Goal: Obtain resource: Obtain resource

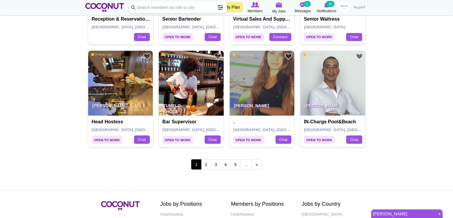
scroll to position [1009, 0]
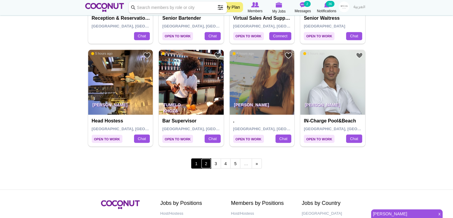
click at [207, 160] on link "2" at bounding box center [206, 163] width 10 height 10
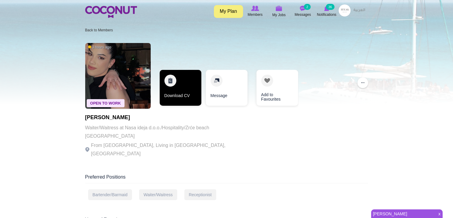
click at [172, 96] on link "Download CV" at bounding box center [181, 88] width 42 height 36
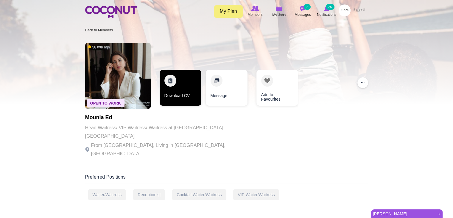
click at [181, 80] on link "Download CV" at bounding box center [181, 88] width 42 height 36
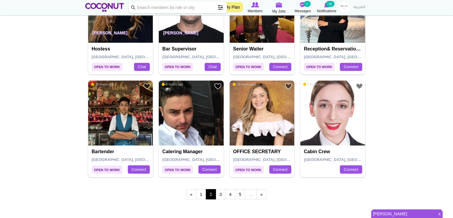
scroll to position [979, 0]
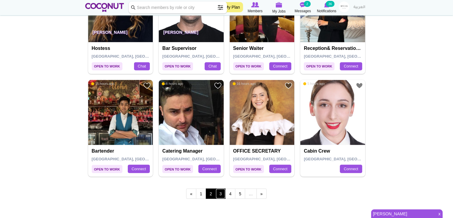
click at [223, 190] on link "3" at bounding box center [221, 193] width 10 height 10
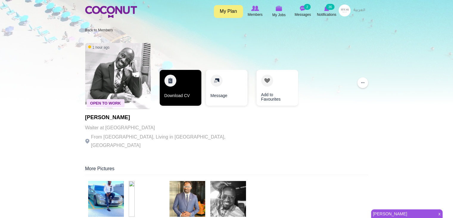
click at [174, 86] on link "Download CV" at bounding box center [181, 88] width 42 height 36
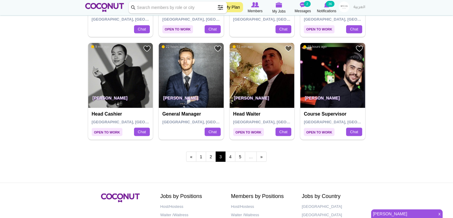
scroll to position [1017, 0]
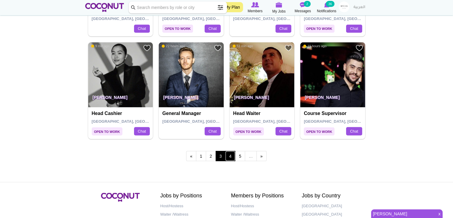
click at [232, 155] on link "4" at bounding box center [230, 155] width 10 height 10
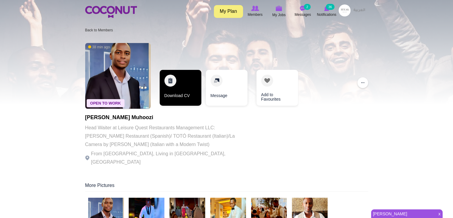
click at [182, 80] on link "Download CV" at bounding box center [181, 88] width 42 height 36
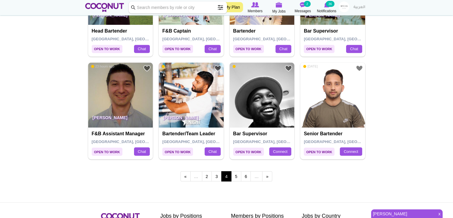
scroll to position [997, 0]
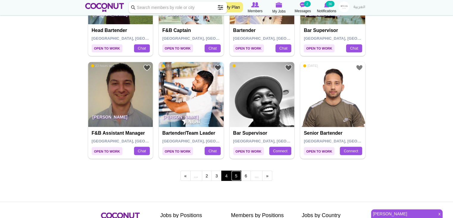
click at [234, 175] on link "5" at bounding box center [236, 175] width 10 height 10
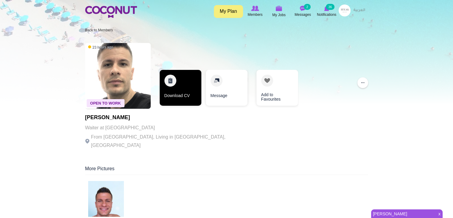
click at [180, 91] on link "Download CV" at bounding box center [181, 88] width 42 height 36
click at [187, 89] on link "Download CV" at bounding box center [181, 88] width 42 height 36
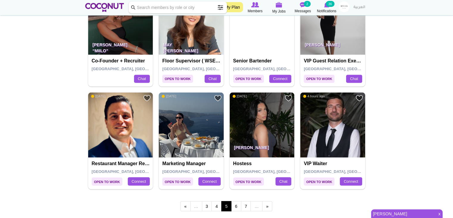
scroll to position [976, 0]
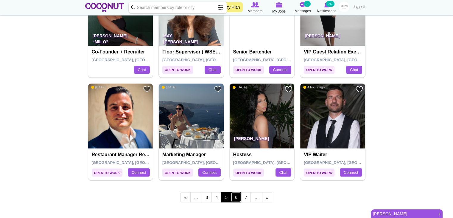
click at [235, 194] on link "6" at bounding box center [236, 197] width 10 height 10
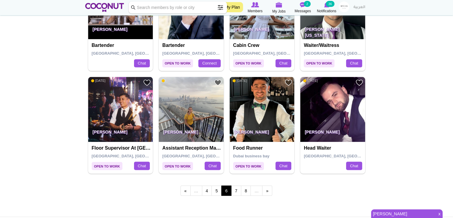
scroll to position [982, 0]
click at [238, 187] on link "7" at bounding box center [236, 190] width 10 height 10
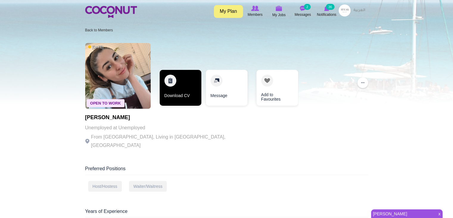
click at [180, 81] on link "Download CV" at bounding box center [181, 88] width 42 height 36
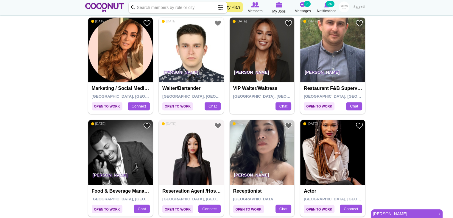
scroll to position [1024, 0]
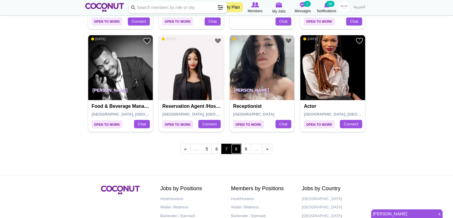
click at [240, 149] on link "8" at bounding box center [236, 148] width 10 height 10
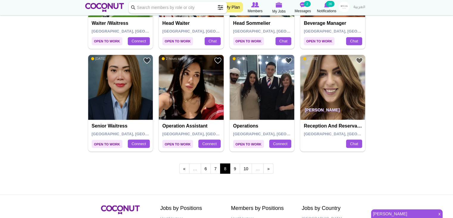
scroll to position [1003, 0]
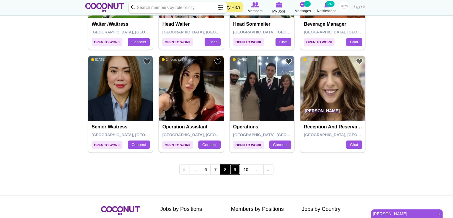
click at [234, 164] on link "9" at bounding box center [235, 169] width 10 height 10
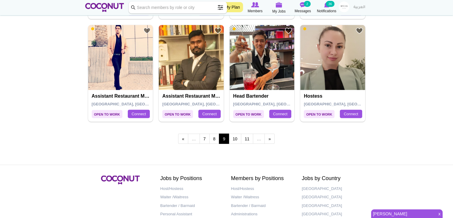
scroll to position [1035, 0]
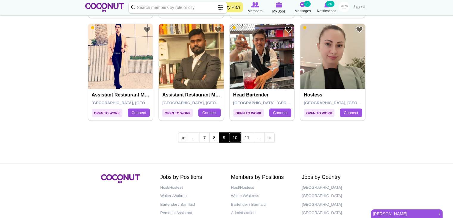
click at [237, 136] on link "10" at bounding box center [235, 137] width 13 height 10
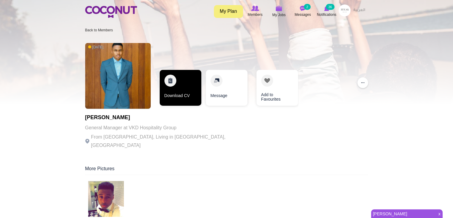
click at [181, 90] on link "Download CV" at bounding box center [181, 88] width 42 height 36
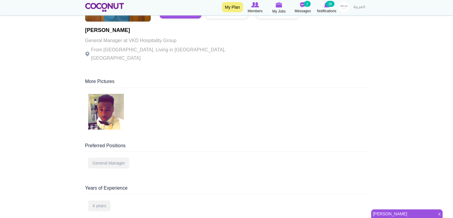
scroll to position [88, 0]
click at [117, 99] on img at bounding box center [106, 111] width 36 height 36
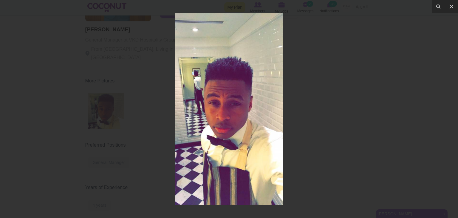
click at [347, 103] on div at bounding box center [229, 109] width 458 height 218
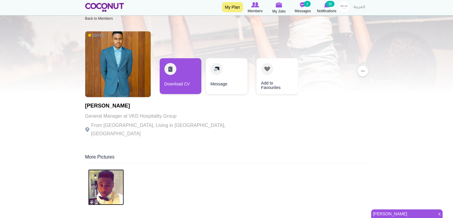
scroll to position [11, 0]
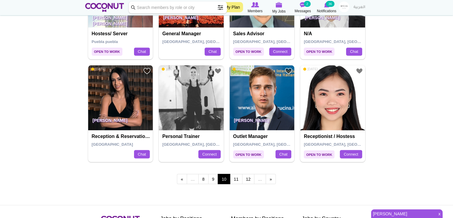
scroll to position [995, 0]
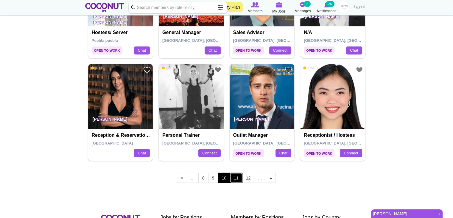
click at [238, 178] on link "11" at bounding box center [236, 177] width 13 height 10
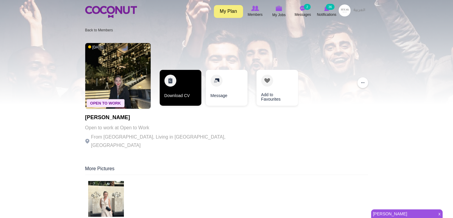
click at [172, 96] on link "Download CV" at bounding box center [181, 88] width 42 height 36
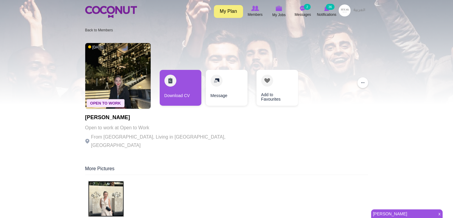
click at [117, 190] on img at bounding box center [106, 199] width 36 height 36
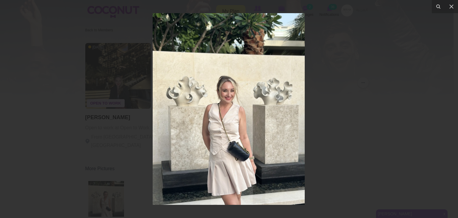
click at [340, 95] on div at bounding box center [229, 109] width 458 height 218
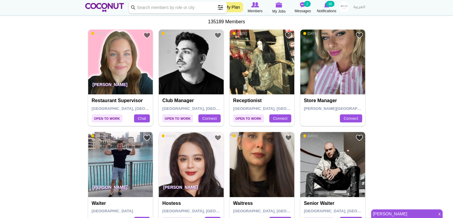
scroll to position [111, 0]
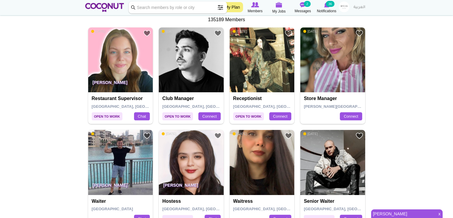
click at [414, 209] on link "[PERSON_NAME]" at bounding box center [403, 213] width 64 height 8
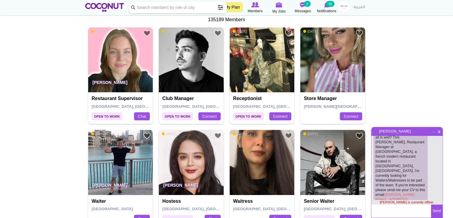
scroll to position [6, 0]
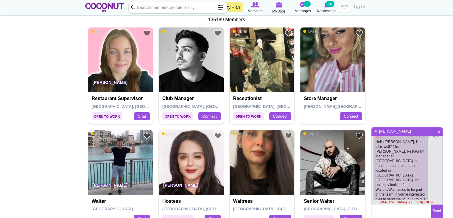
click at [440, 130] on span "x" at bounding box center [439, 130] width 5 height 4
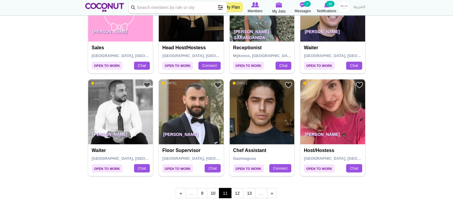
scroll to position [981, 0]
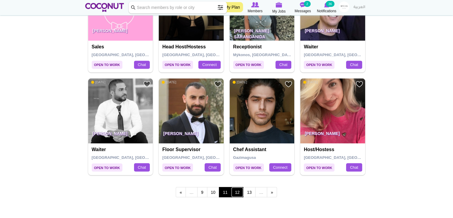
click at [237, 193] on link "12" at bounding box center [237, 192] width 13 height 10
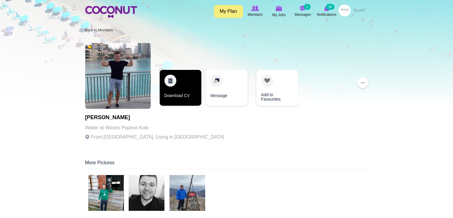
click at [175, 77] on link "Download CV" at bounding box center [181, 88] width 42 height 36
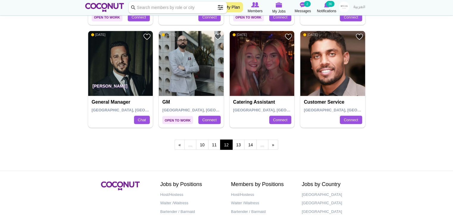
scroll to position [1029, 0]
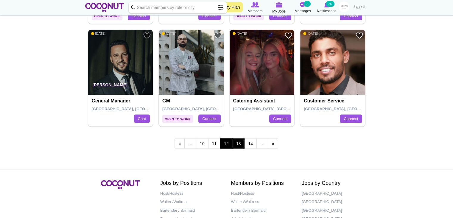
click at [238, 139] on link "13" at bounding box center [238, 143] width 13 height 10
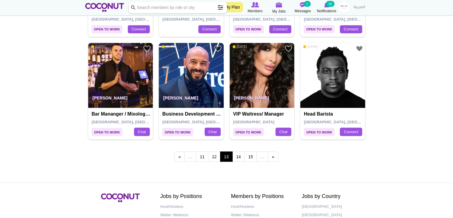
scroll to position [1016, 0]
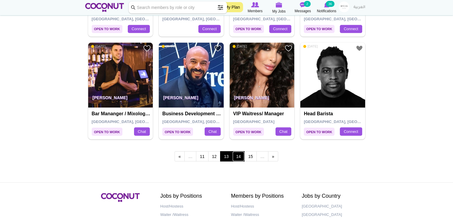
click at [236, 156] on link "14" at bounding box center [238, 156] width 13 height 10
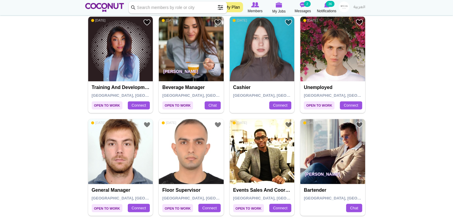
scroll to position [941, 0]
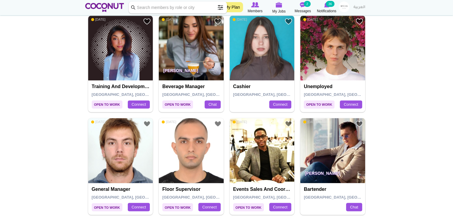
click at [327, 58] on img at bounding box center [332, 47] width 65 height 65
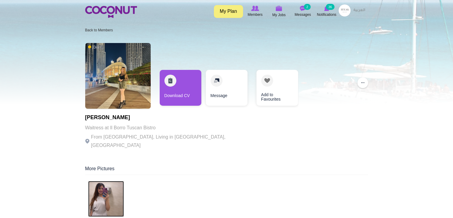
click at [106, 190] on img at bounding box center [106, 199] width 36 height 36
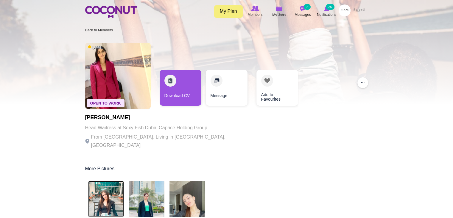
click at [110, 183] on img at bounding box center [106, 199] width 36 height 36
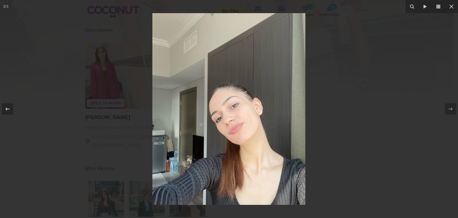
click at [336, 133] on div at bounding box center [229, 109] width 458 height 218
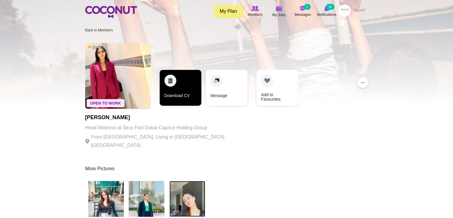
click at [173, 91] on link "Download CV" at bounding box center [181, 88] width 42 height 36
click at [180, 91] on link "Download CV" at bounding box center [181, 88] width 42 height 36
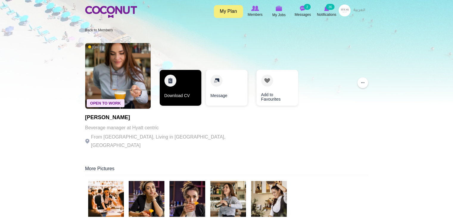
click at [170, 91] on link "Download CV" at bounding box center [181, 88] width 42 height 36
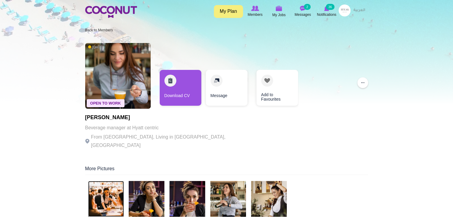
click at [114, 181] on img at bounding box center [106, 199] width 36 height 36
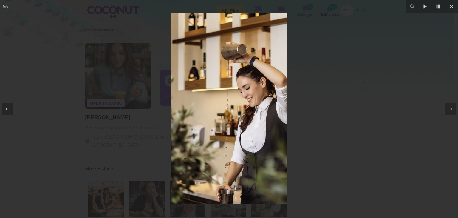
click at [338, 127] on div at bounding box center [229, 109] width 458 height 218
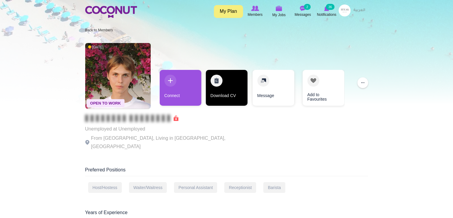
click at [221, 75] on link "Download CV" at bounding box center [227, 88] width 42 height 36
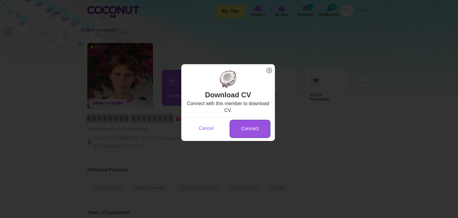
click at [245, 128] on link "Connect" at bounding box center [249, 128] width 41 height 18
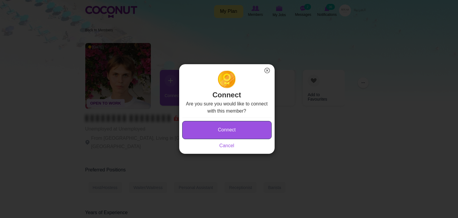
click at [245, 128] on button "Connect" at bounding box center [226, 130] width 89 height 18
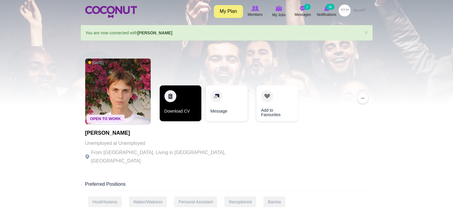
click at [168, 105] on link "Download CV" at bounding box center [181, 103] width 42 height 36
